Goal: Information Seeking & Learning: Find specific fact

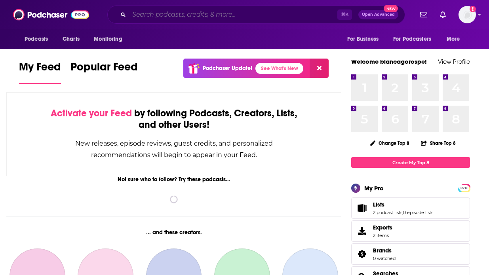
click at [224, 11] on input "Search podcasts, credits, & more..." at bounding box center [233, 14] width 208 height 13
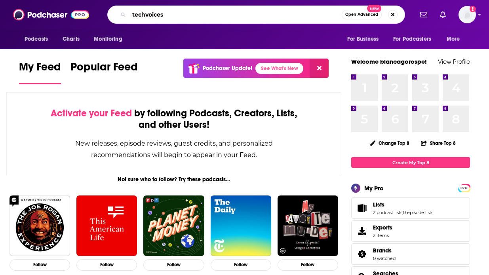
type input "techvoices"
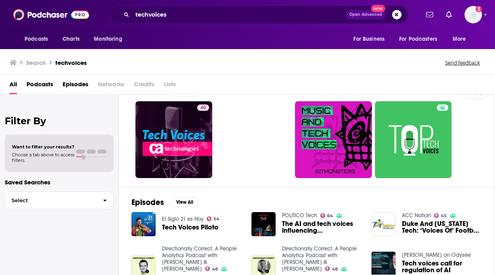
scroll to position [75, 0]
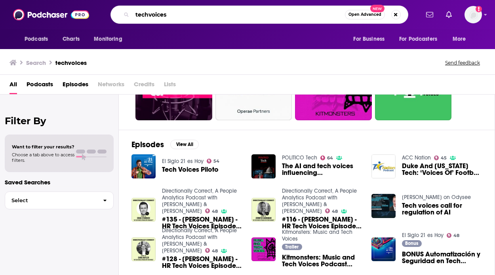
drag, startPoint x: 189, startPoint y: 16, endPoint x: 46, endPoint y: 15, distance: 142.6
click at [46, 15] on div "Podcasts Charts Monitoring techvoices Open Advanced New For Business For Podcas…" at bounding box center [247, 14] width 495 height 29
type input ""[PERSON_NAME]""
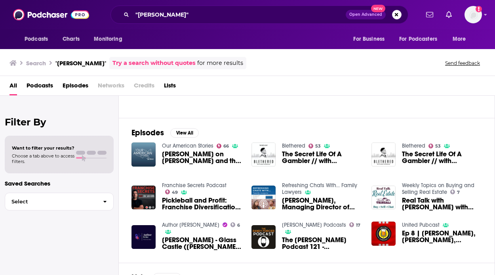
scroll to position [170, 0]
